Goal: Task Accomplishment & Management: Manage account settings

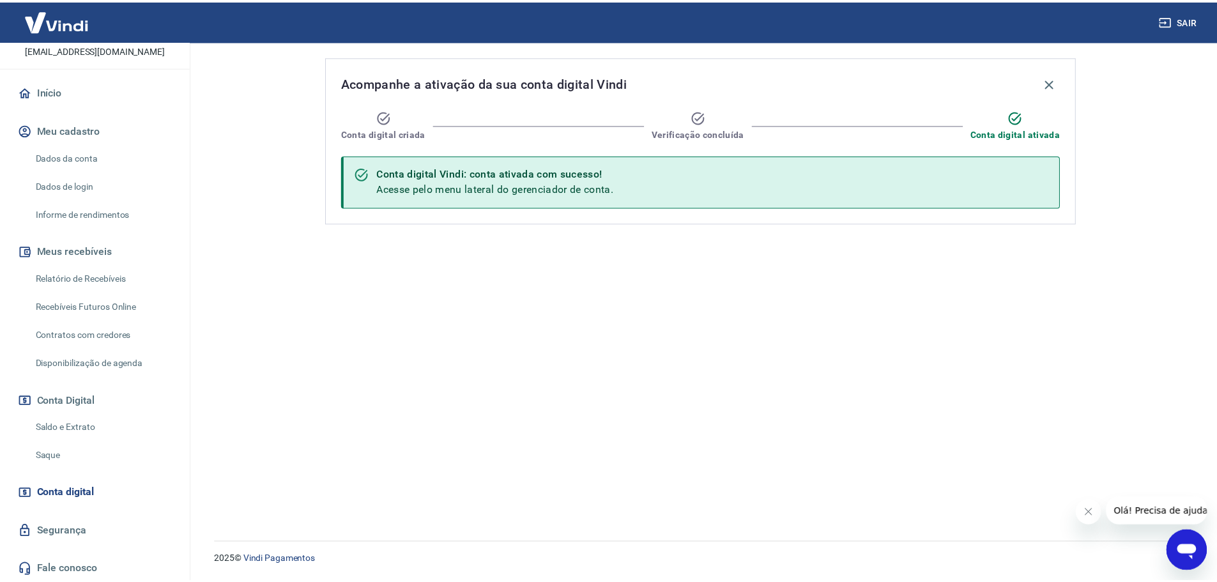
scroll to position [85, 0]
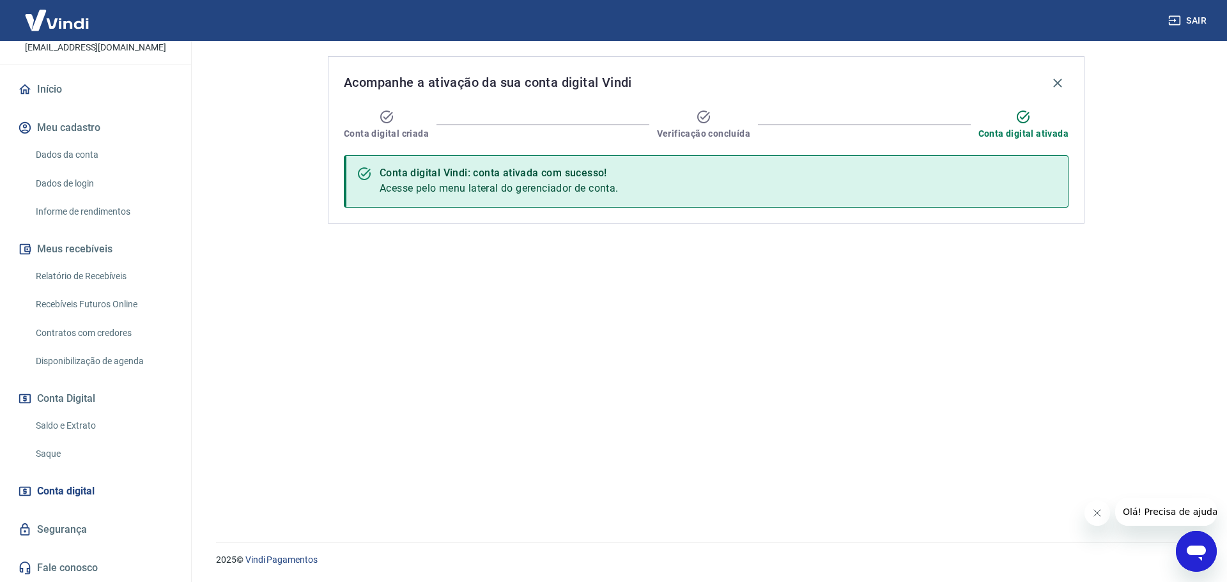
click at [84, 420] on link "Saldo e Extrato" at bounding box center [103, 426] width 145 height 26
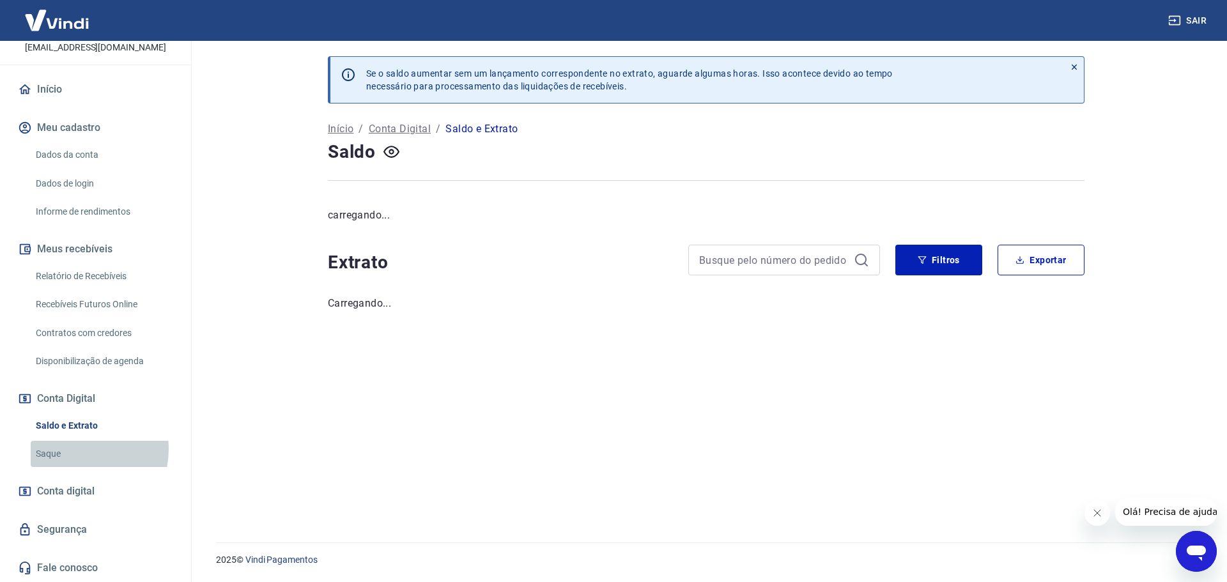
click at [75, 449] on link "Saque" at bounding box center [103, 454] width 145 height 26
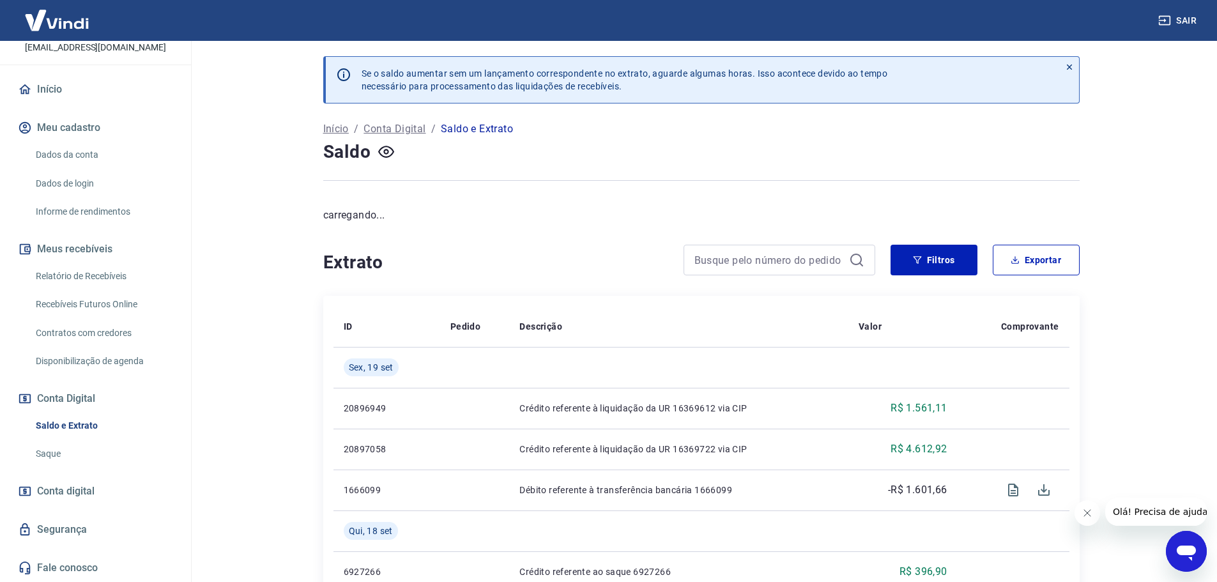
click at [73, 439] on div "Saldo e Extrato Saque" at bounding box center [95, 440] width 160 height 54
click at [66, 450] on link "Saque" at bounding box center [103, 454] width 145 height 26
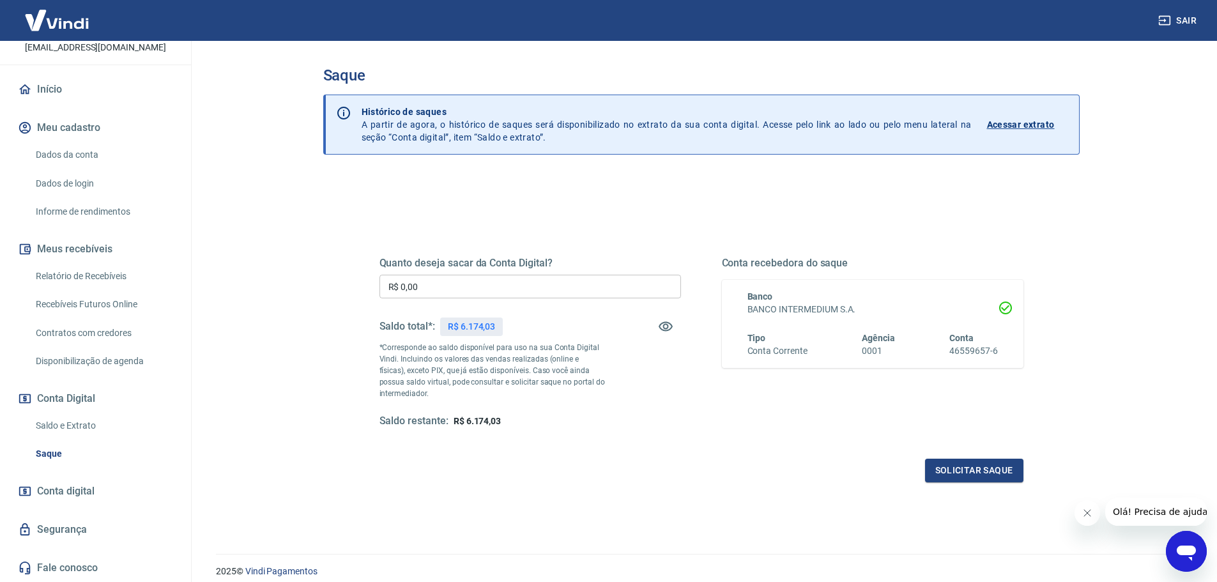
click at [448, 286] on input "R$ 0,00" at bounding box center [530, 287] width 302 height 24
drag, startPoint x: 505, startPoint y: 423, endPoint x: 466, endPoint y: 424, distance: 39.6
click at [466, 424] on div "Saldo restante: R$ 6.174,03" at bounding box center [530, 421] width 302 height 13
copy span "6.174,03"
click at [441, 288] on input "R$ 0,00" at bounding box center [530, 287] width 302 height 24
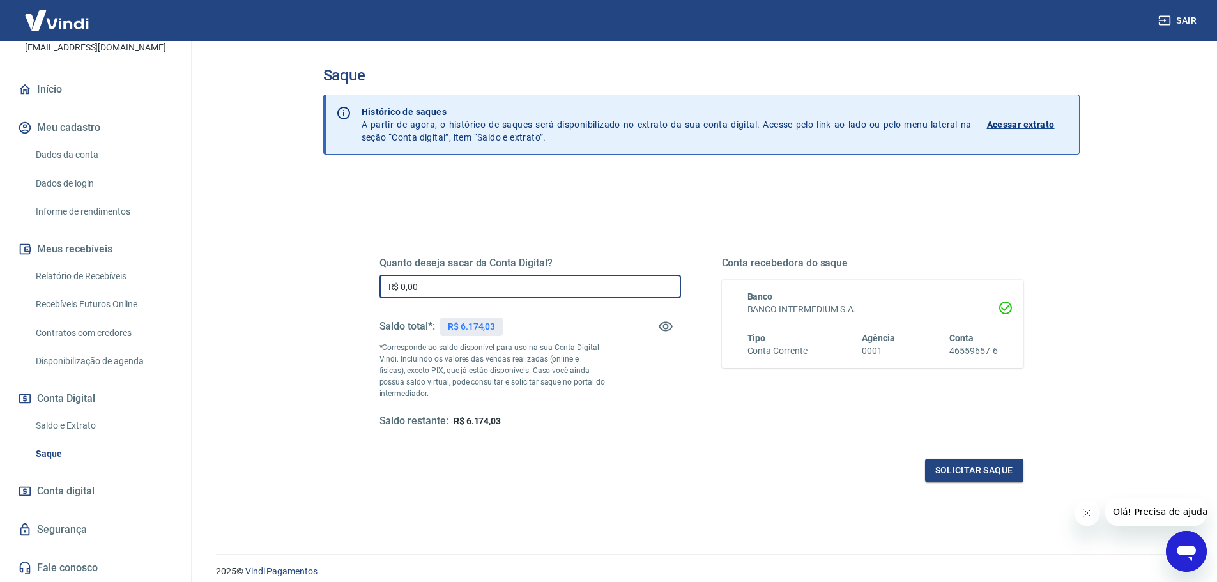
paste input "text"
click at [480, 292] on input "R$ 0,00" at bounding box center [530, 287] width 302 height 24
type input "R$ 6.174,03"
click at [532, 360] on p "*Corresponde ao saldo disponível para uso na sua Conta Digital Vindi. Incluindo…" at bounding box center [492, 370] width 226 height 57
click at [1083, 512] on icon "Fechar mensagem da empresa" at bounding box center [1087, 513] width 10 height 10
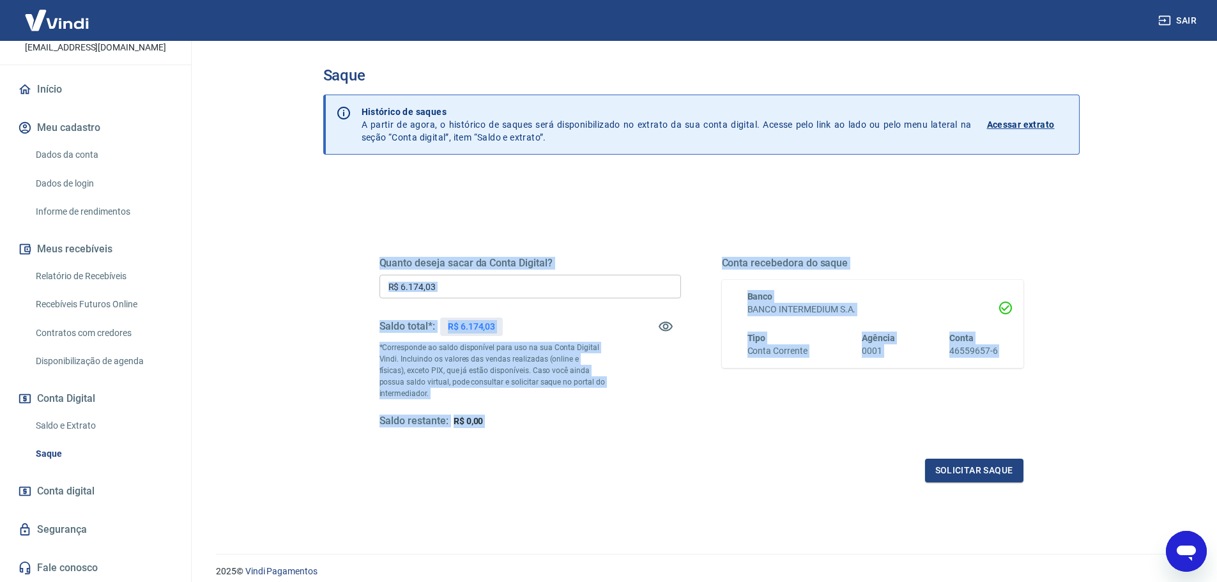
drag, startPoint x: 1119, startPoint y: 490, endPoint x: 370, endPoint y: 241, distance: 789.5
click at [370, 241] on main "Saque Histórico de saques A partir de agora, o histórico de saques será disponi…" at bounding box center [701, 311] width 1032 height 541
click at [371, 250] on div "Quanto deseja sacar da Conta Digital? R$ 6.174,03 ​ Saldo total*: R$ 6.174,03 *…" at bounding box center [701, 349] width 675 height 297
drag, startPoint x: 351, startPoint y: 251, endPoint x: 1150, endPoint y: 431, distance: 819.1
click at [1150, 431] on main "Saque Histórico de saques A partir de agora, o histórico de saques será disponi…" at bounding box center [701, 311] width 1032 height 541
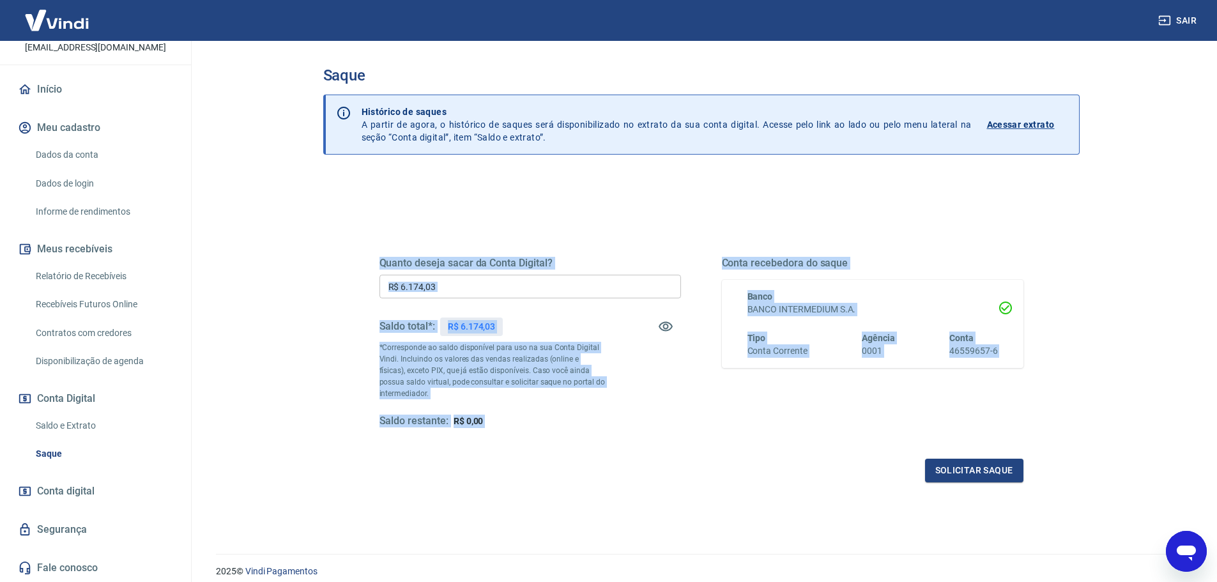
click at [1146, 429] on main "Saque Histórico de saques A partir de agora, o histórico de saques será disponi…" at bounding box center [701, 311] width 1032 height 541
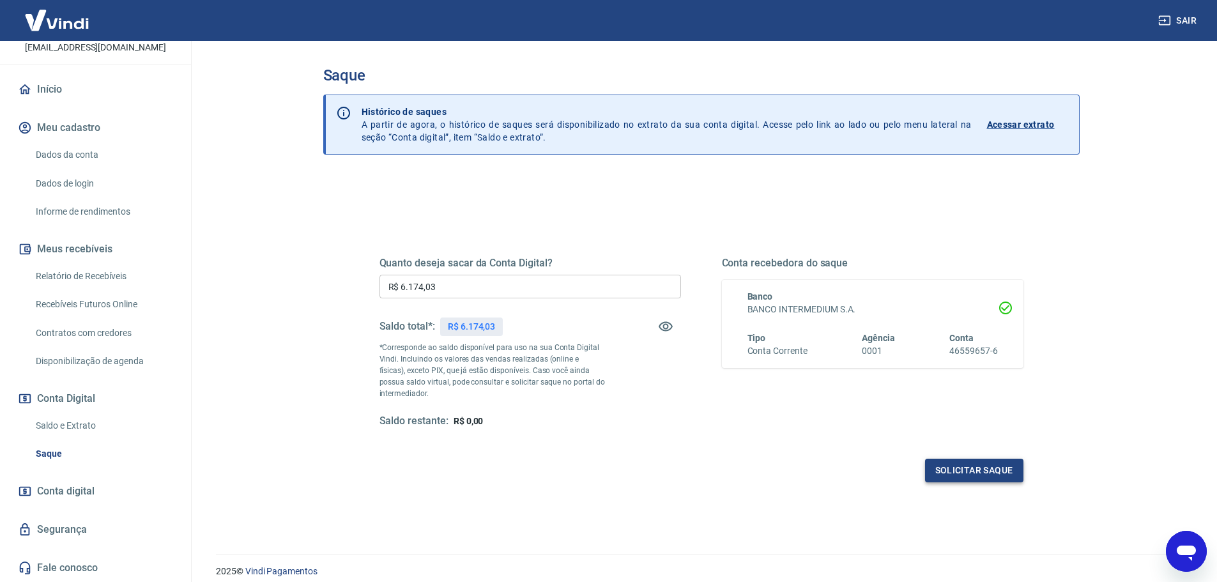
click at [959, 468] on button "Solicitar saque" at bounding box center [974, 471] width 98 height 24
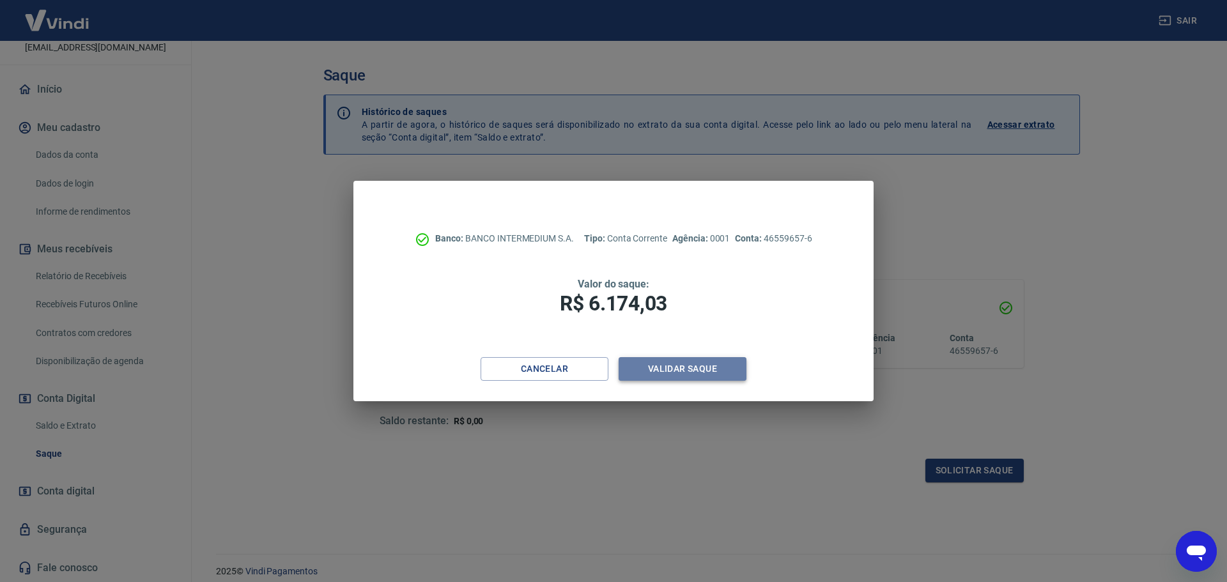
click at [713, 371] on button "Validar saque" at bounding box center [682, 369] width 128 height 24
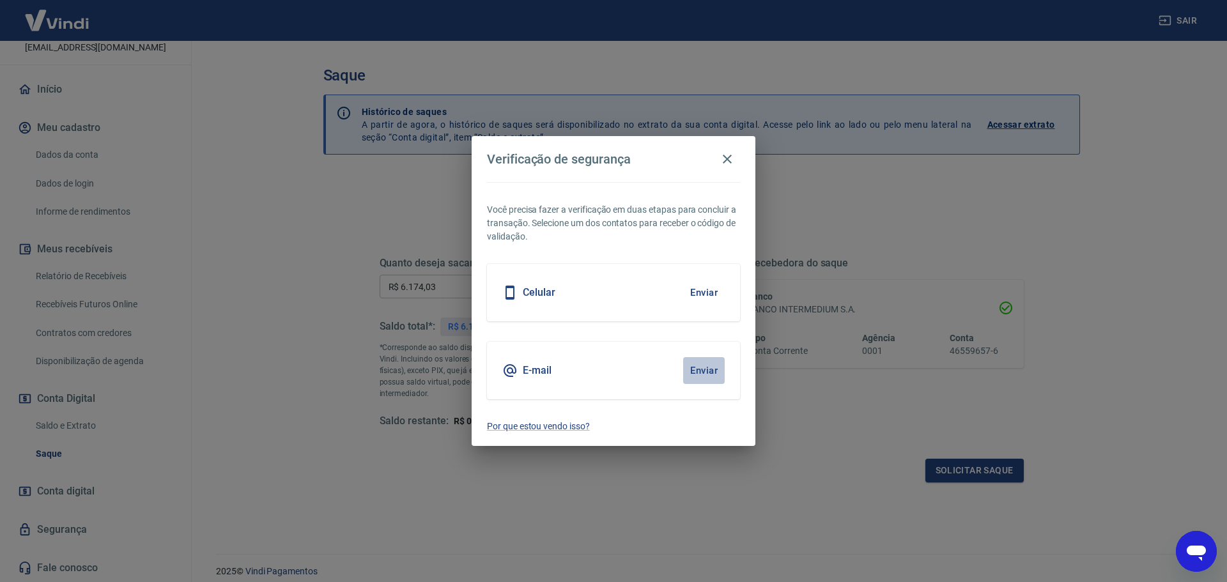
click at [701, 369] on button "Enviar" at bounding box center [704, 370] width 42 height 27
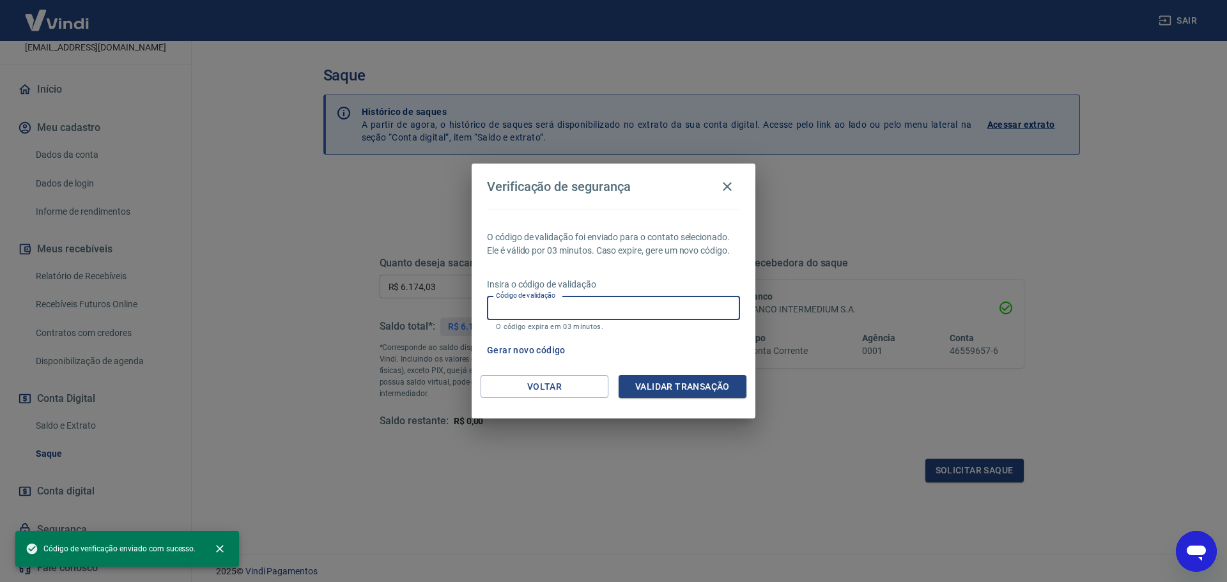
drag, startPoint x: 615, startPoint y: 305, endPoint x: 641, endPoint y: 312, distance: 26.7
click at [616, 305] on input "Código de validação" at bounding box center [613, 308] width 253 height 24
paste input "400002"
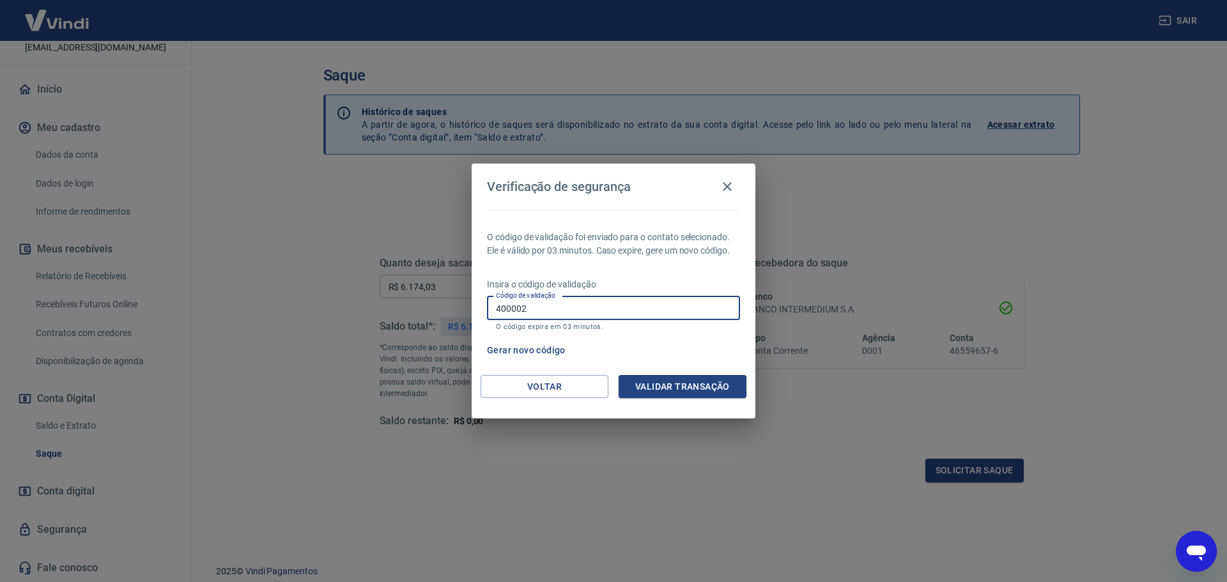
type input "400002"
click at [689, 343] on div "Gerar novo código" at bounding box center [611, 351] width 258 height 24
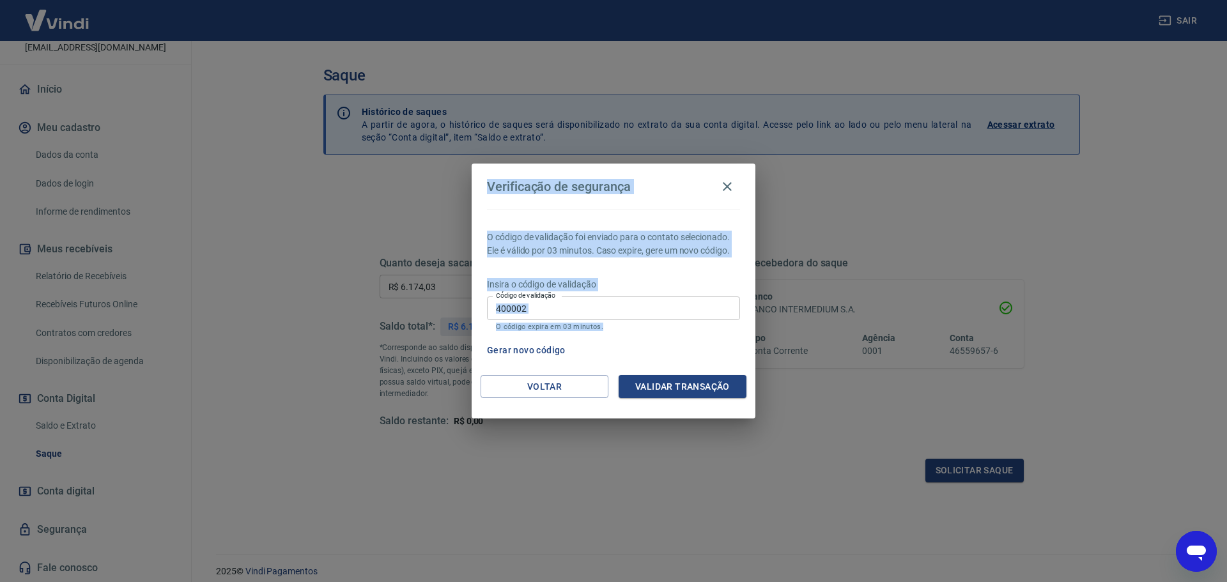
drag, startPoint x: 447, startPoint y: 323, endPoint x: 463, endPoint y: 188, distance: 135.8
click at [463, 188] on div "Verificação de segurança O código de validação foi enviado para o contato selec…" at bounding box center [613, 291] width 1227 height 582
drag, startPoint x: 524, startPoint y: 210, endPoint x: 489, endPoint y: 183, distance: 44.2
click at [524, 210] on div "O código de validação foi enviado para o contato selecionado. Ele é válido por …" at bounding box center [613, 292] width 284 height 165
click at [488, 182] on h4 "Verificação de segurança" at bounding box center [559, 186] width 144 height 15
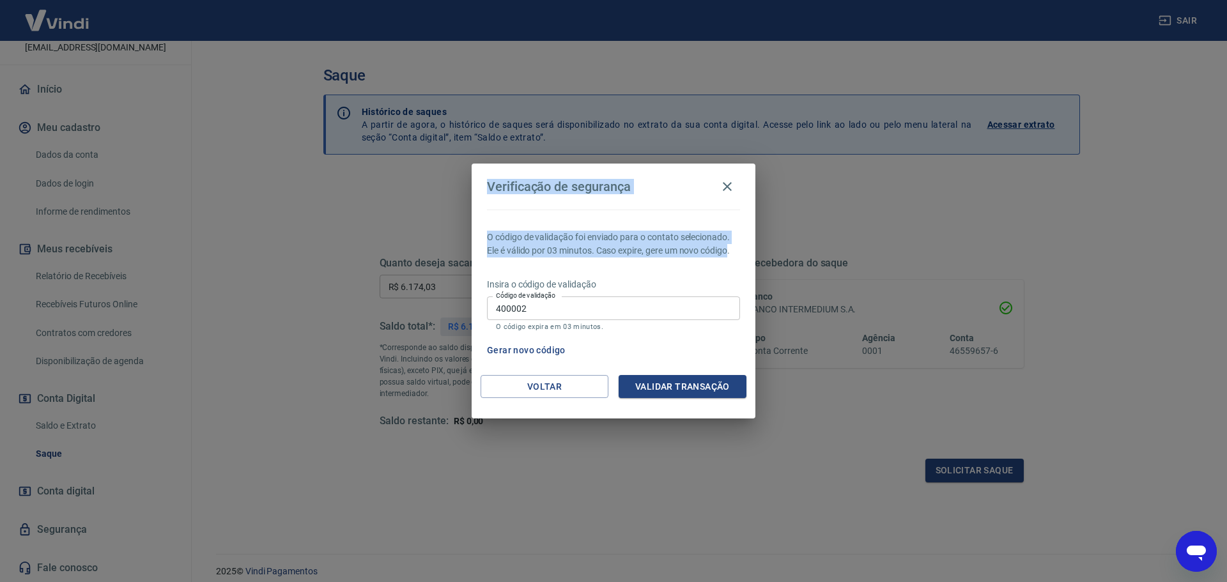
drag, startPoint x: 489, startPoint y: 181, endPoint x: 712, endPoint y: 249, distance: 233.6
click at [712, 249] on div "Verificação de segurança O código de validação foi enviado para o contato selec…" at bounding box center [613, 291] width 284 height 255
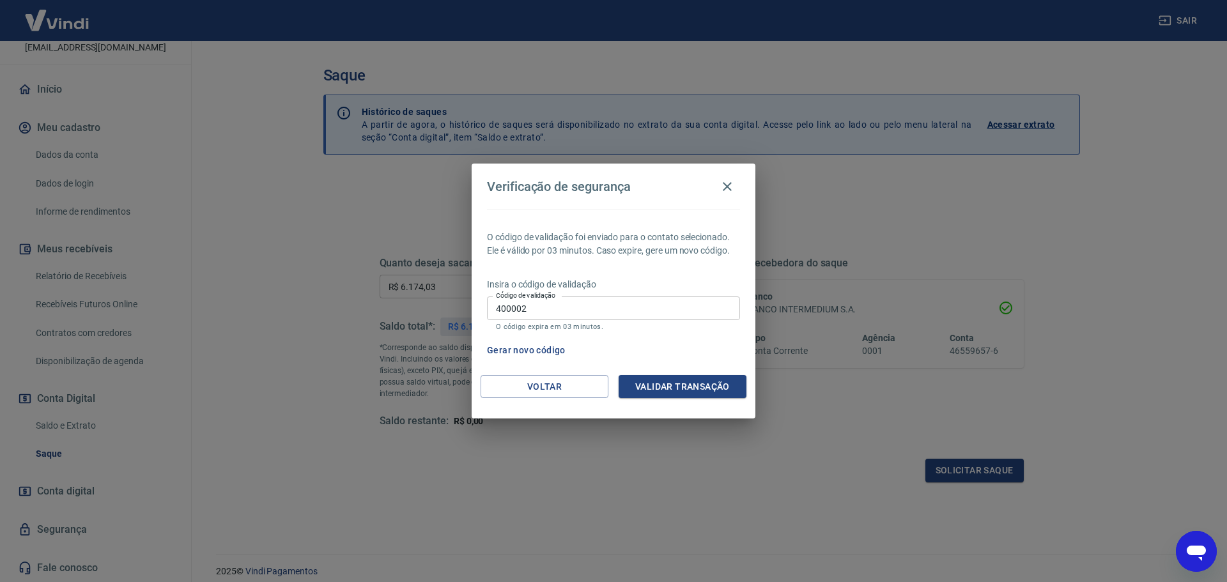
click at [574, 278] on p "Insira o código de validação" at bounding box center [613, 284] width 253 height 13
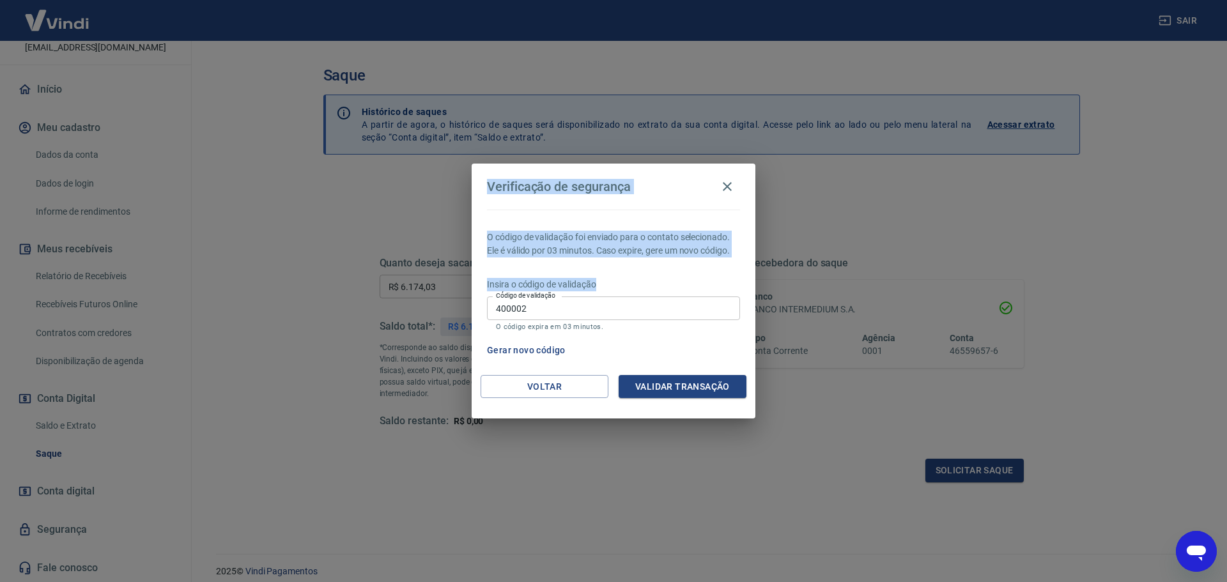
drag, startPoint x: 624, startPoint y: 279, endPoint x: 489, endPoint y: 185, distance: 165.2
click at [473, 181] on div "Verificação de segurança O código de validação foi enviado para o contato selec…" at bounding box center [613, 291] width 284 height 255
click at [537, 208] on h2 "Verificação de segurança" at bounding box center [613, 187] width 284 height 46
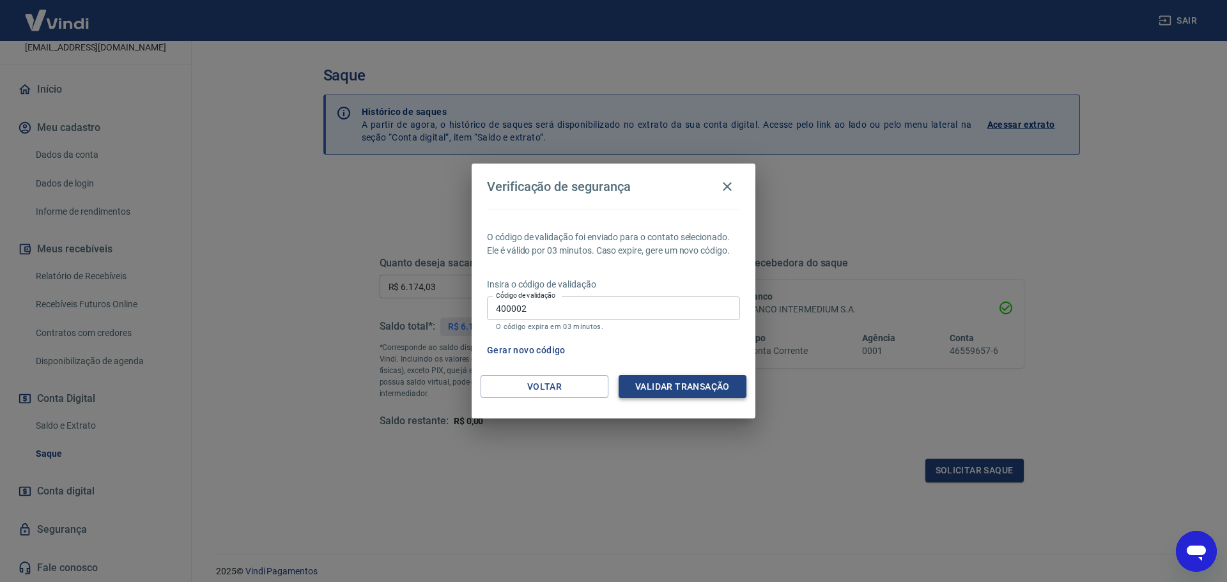
click at [724, 390] on button "Validar transação" at bounding box center [682, 387] width 128 height 24
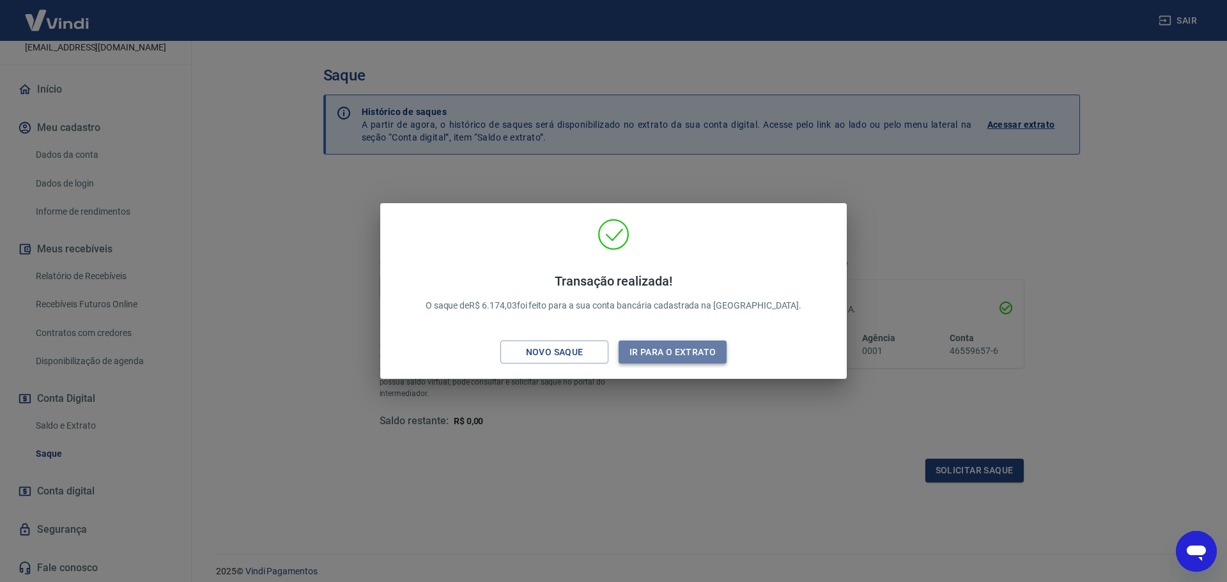
click at [662, 354] on button "Ir para o extrato" at bounding box center [672, 353] width 108 height 24
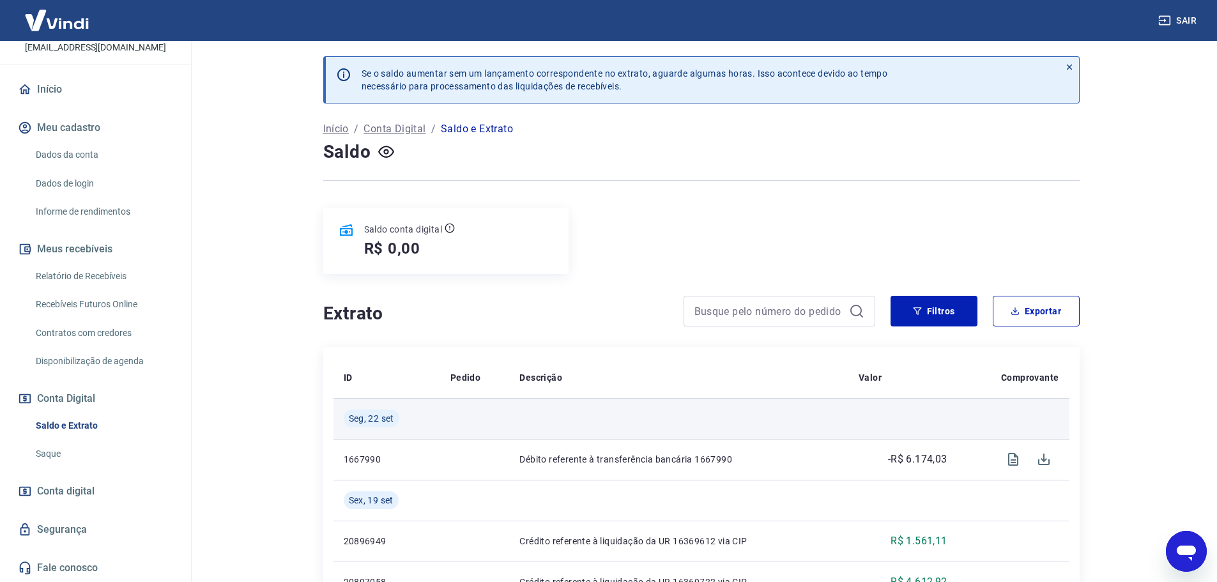
click at [652, 165] on div at bounding box center [701, 180] width 756 height 31
